Goal: Information Seeking & Learning: Learn about a topic

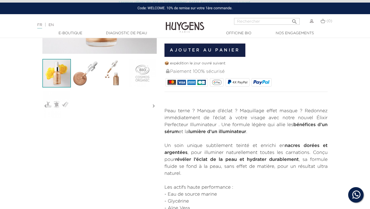
scroll to position [155, 0]
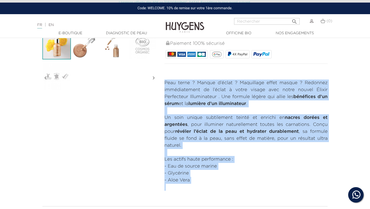
drag, startPoint x: 165, startPoint y: 83, endPoint x: 193, endPoint y: 187, distance: 107.4
click at [193, 187] on div "Peau terne ? Manque d’éclat ? Maquillage effet masque ? Redonnez immédiatement …" at bounding box center [246, 134] width 163 height 111
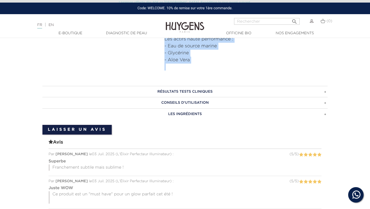
scroll to position [328, 0]
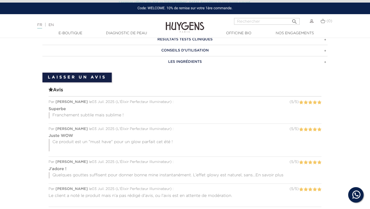
copy div "Peau terne ? Manque d’éclat ? Maquillage effet masque ? Redonnez immédiatement …"
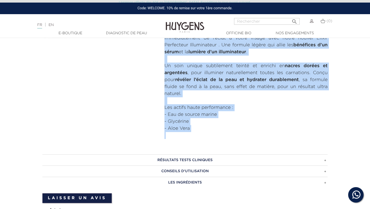
scroll to position [0, 0]
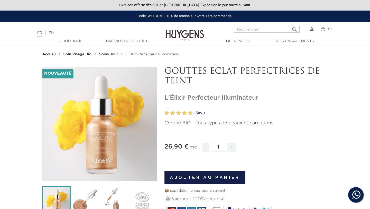
click at [54, 32] on link "EN" at bounding box center [51, 33] width 5 height 4
